Goal: Navigation & Orientation: Go to known website

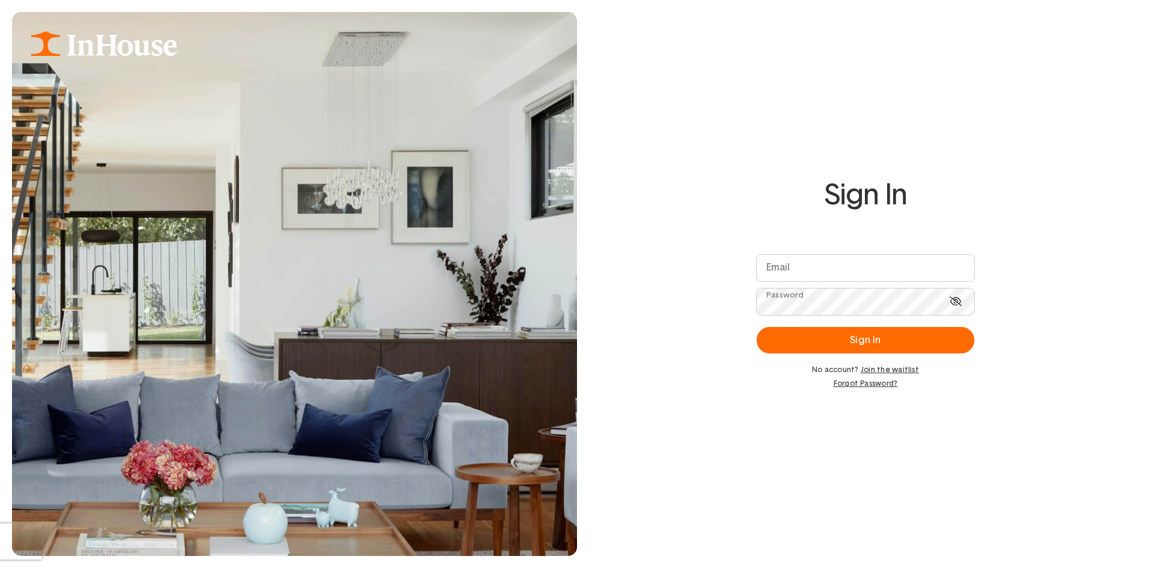
click at [314, 408] on img at bounding box center [294, 284] width 565 height 544
click at [123, 47] on img at bounding box center [104, 43] width 146 height 25
